Goal: Information Seeking & Learning: Learn about a topic

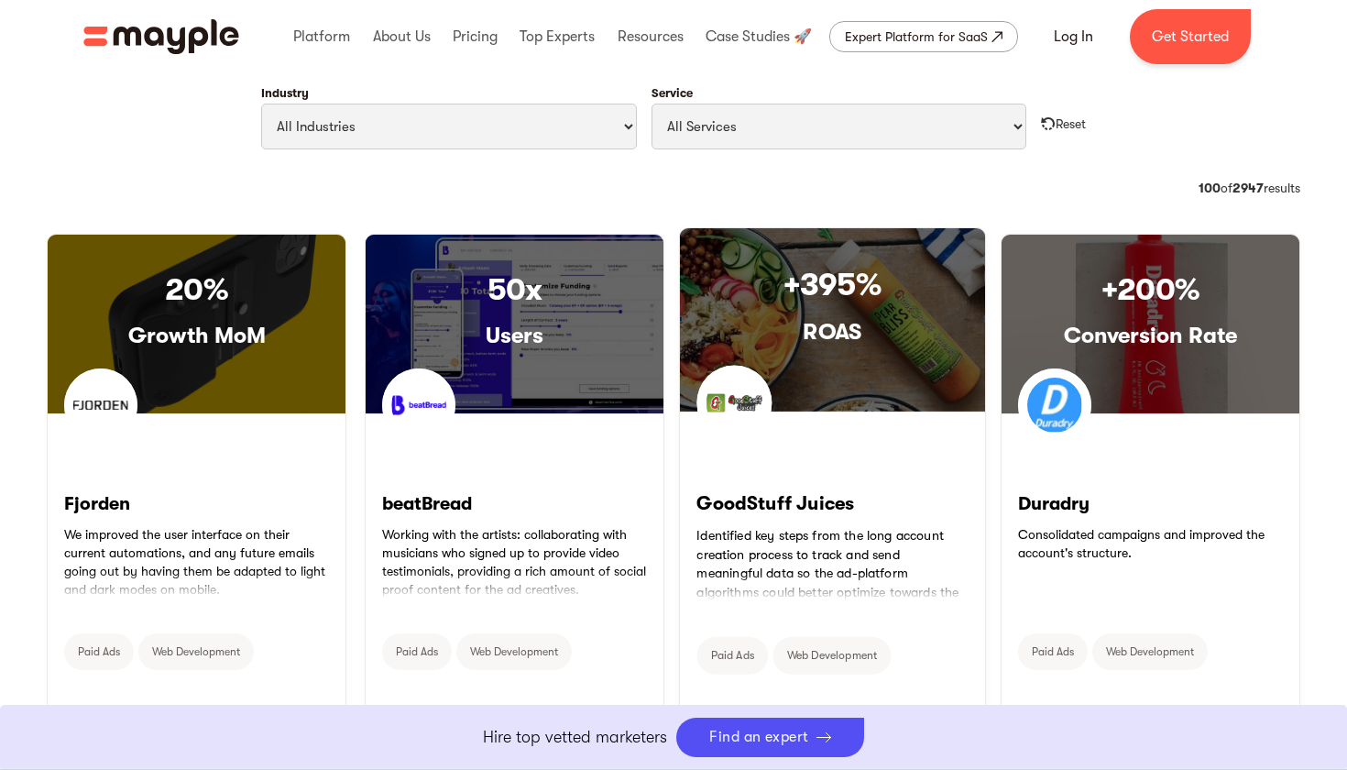
scroll to position [1103, 0]
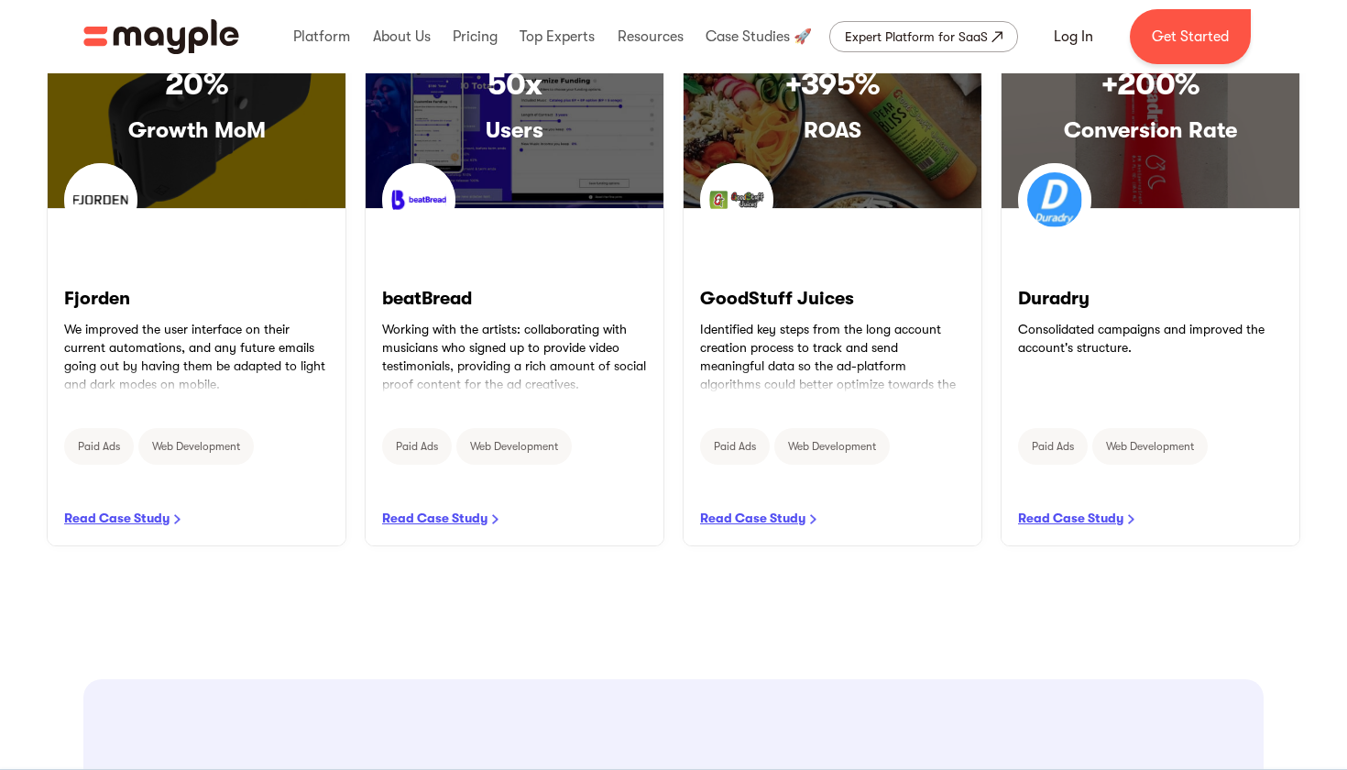
click at [174, 31] on img "home" at bounding box center [161, 36] width 156 height 35
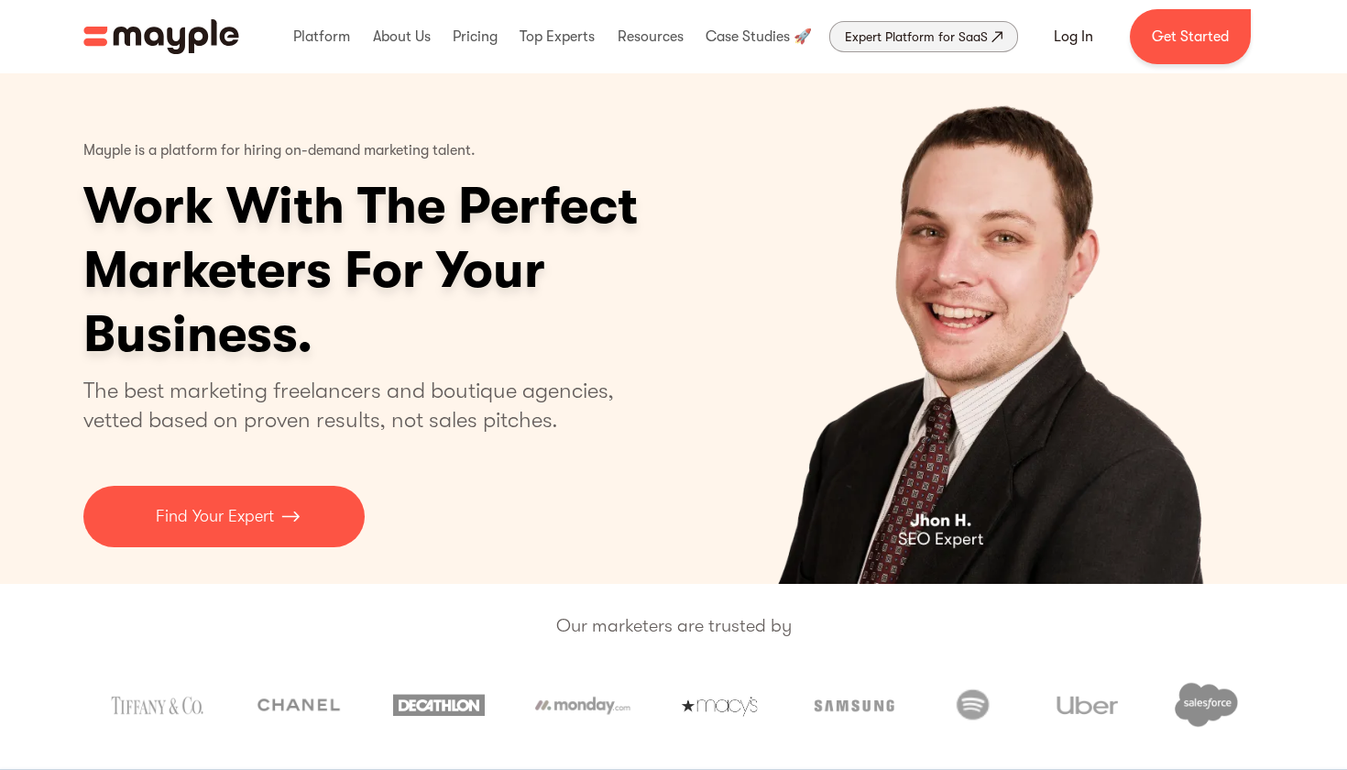
click at [962, 37] on div "Expert Platform for SaaS" at bounding box center [916, 37] width 143 height 22
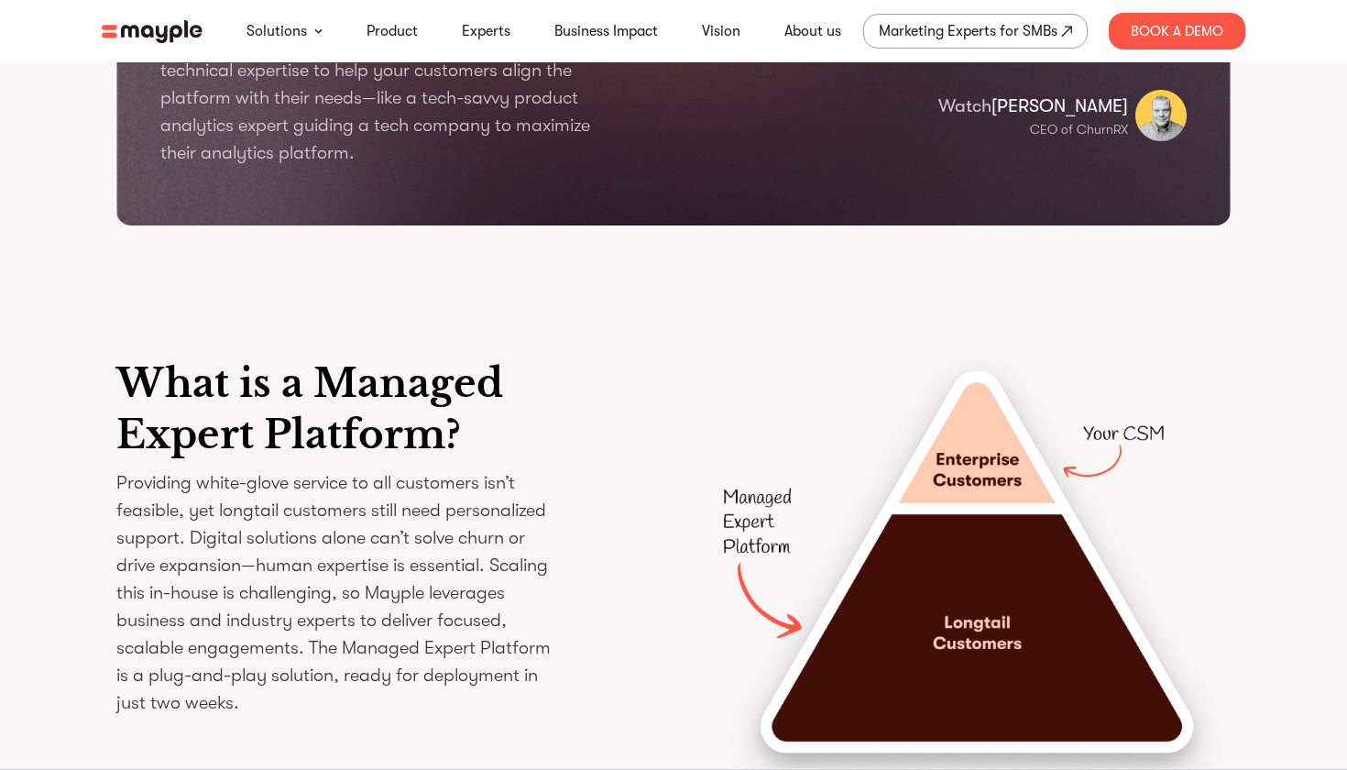
scroll to position [2510, 0]
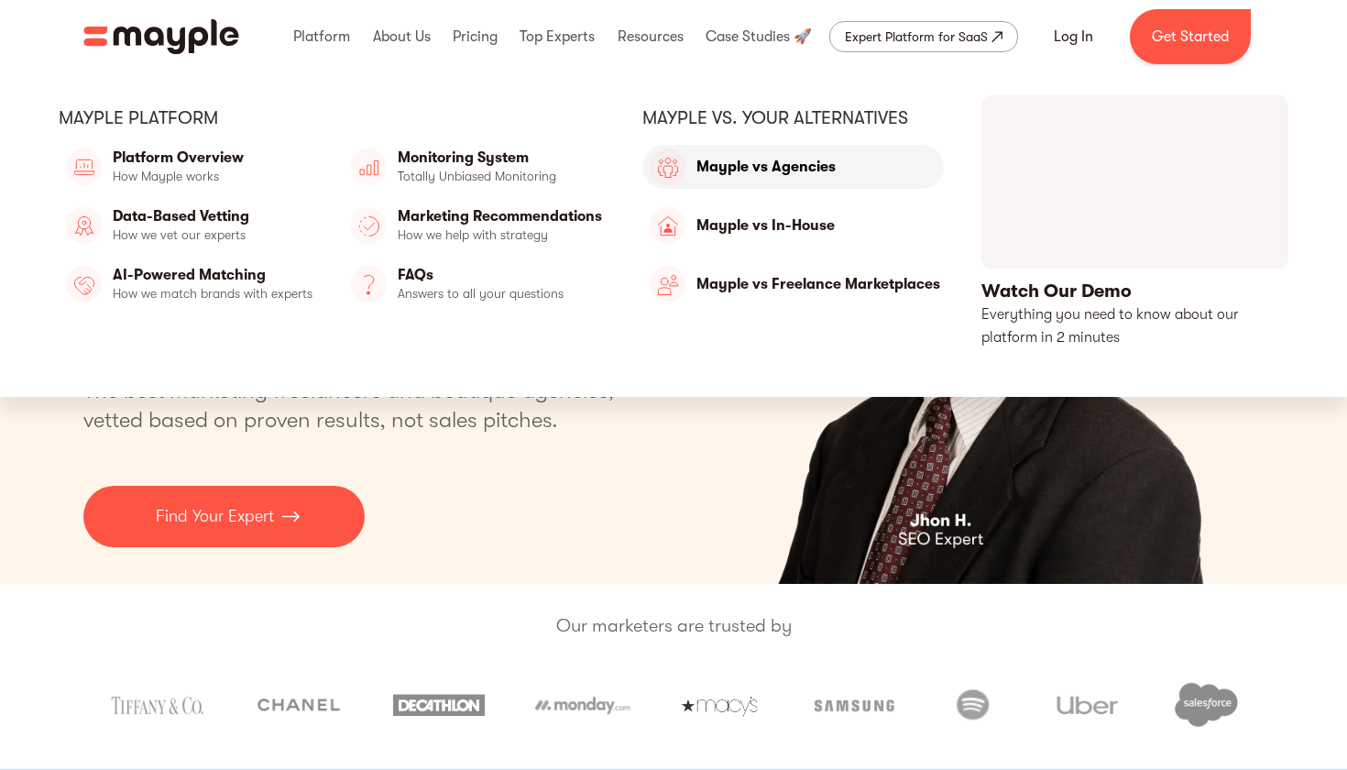
click at [744, 164] on link "Mayple vs Agencies" at bounding box center [793, 167] width 302 height 44
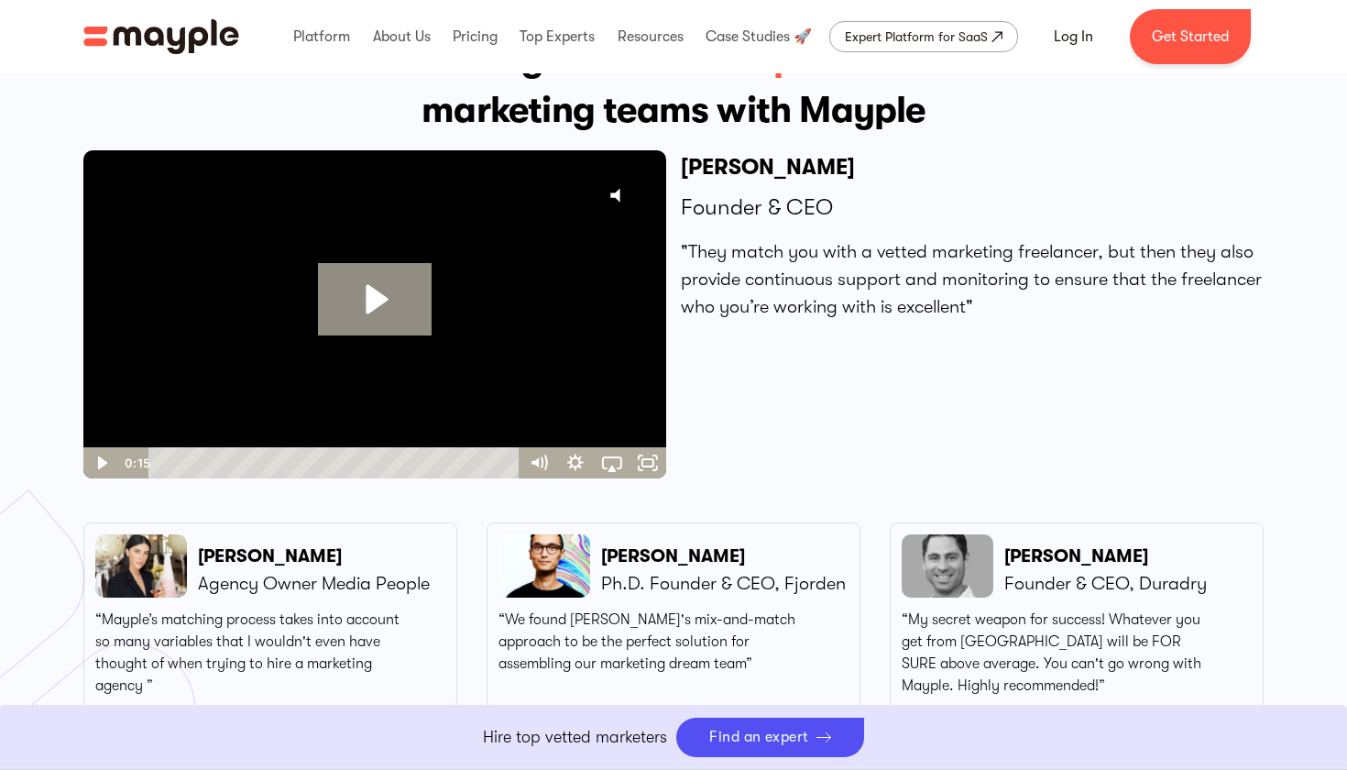
scroll to position [4792, 0]
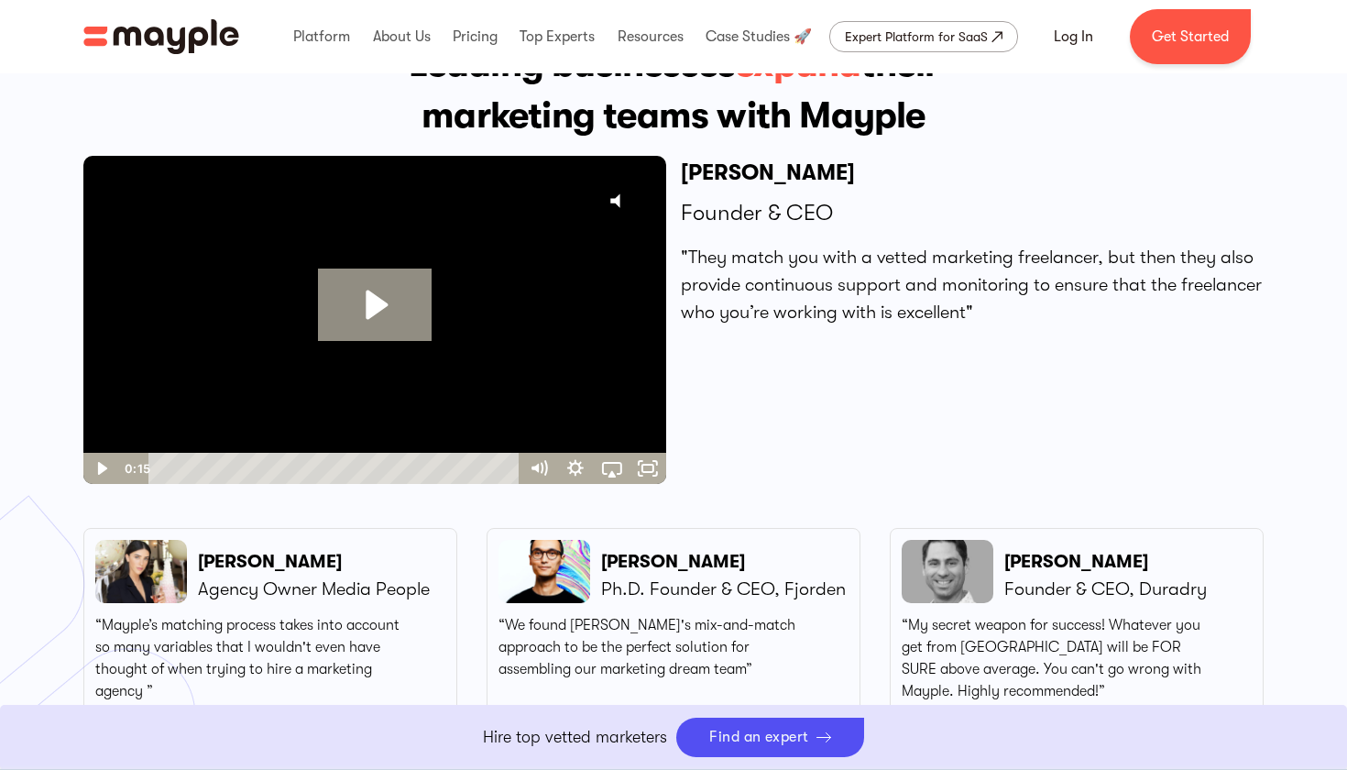
click at [454, 340] on div at bounding box center [374, 320] width 583 height 328
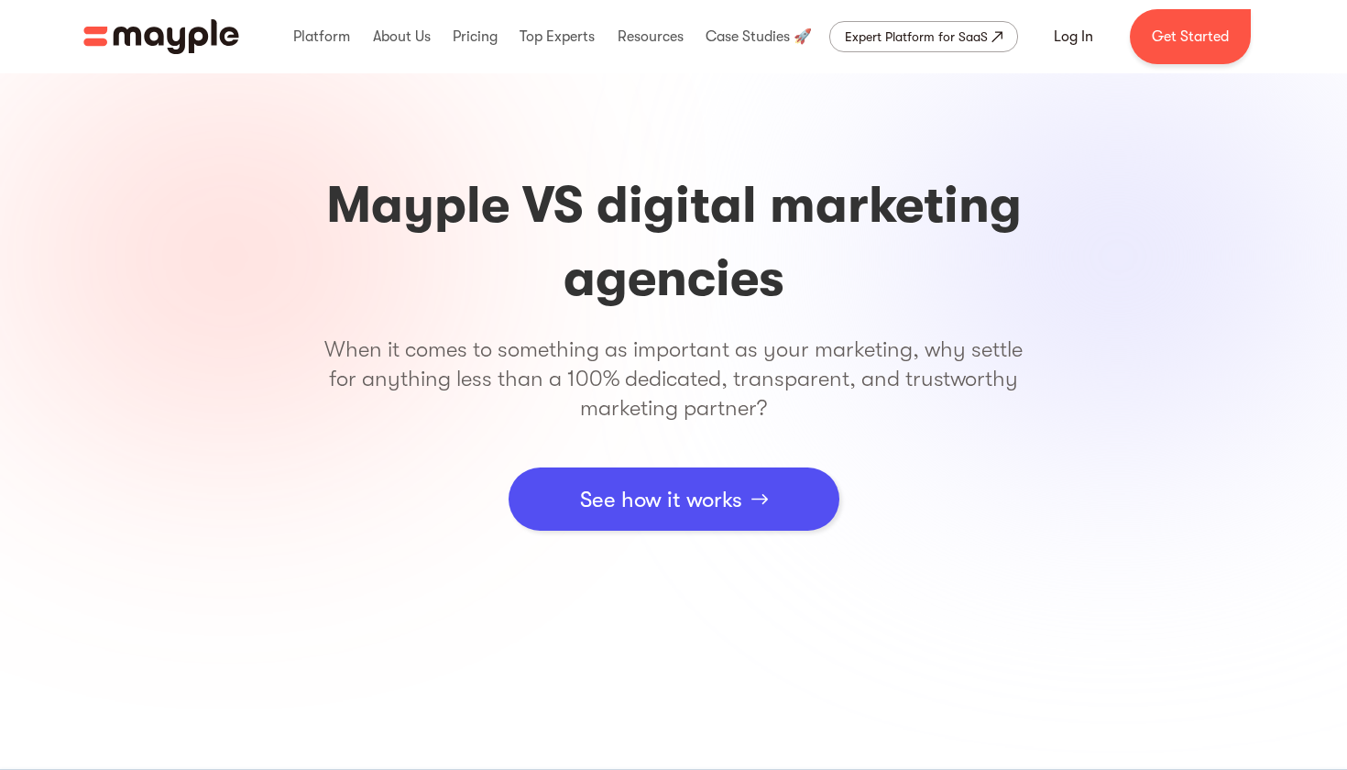
scroll to position [0, 0]
